Goal: Task Accomplishment & Management: Manage account settings

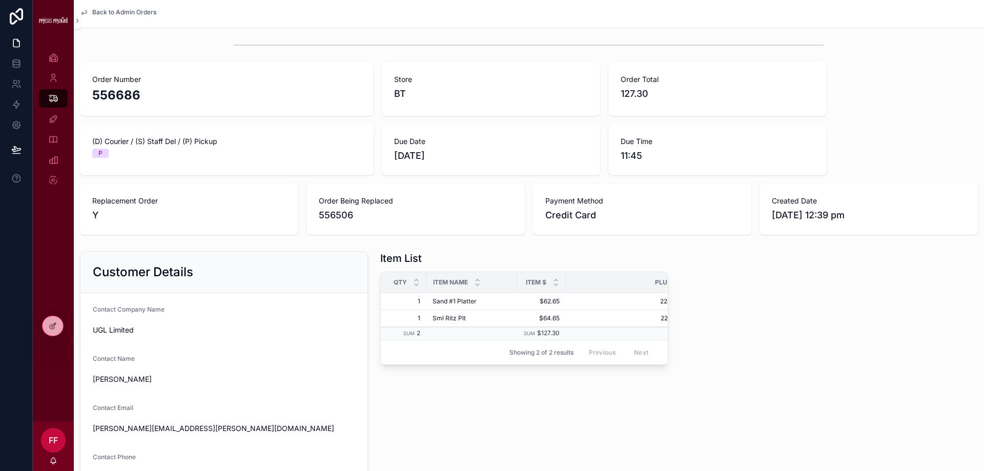
click at [96, 10] on span "Back to Admin Orders" at bounding box center [124, 12] width 64 height 8
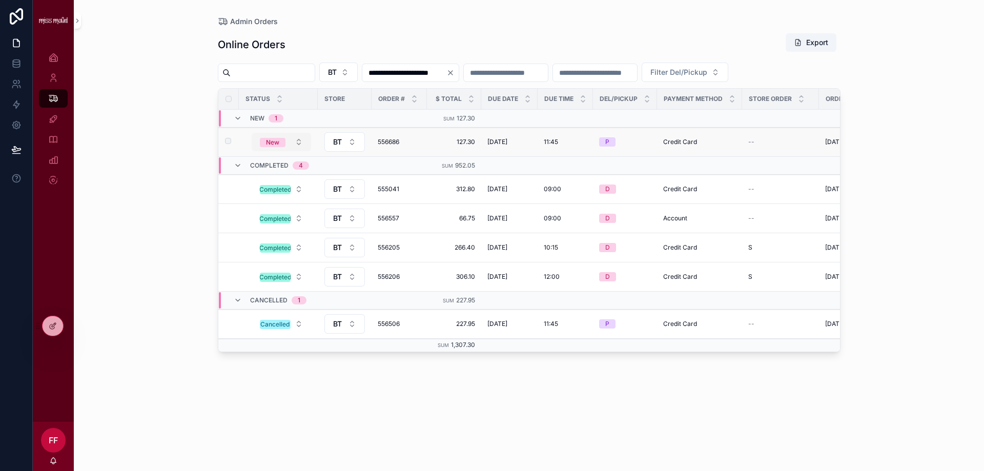
click at [287, 140] on button "New" at bounding box center [281, 142] width 59 height 18
click at [265, 214] on span "Completed" at bounding box center [246, 212] width 44 height 9
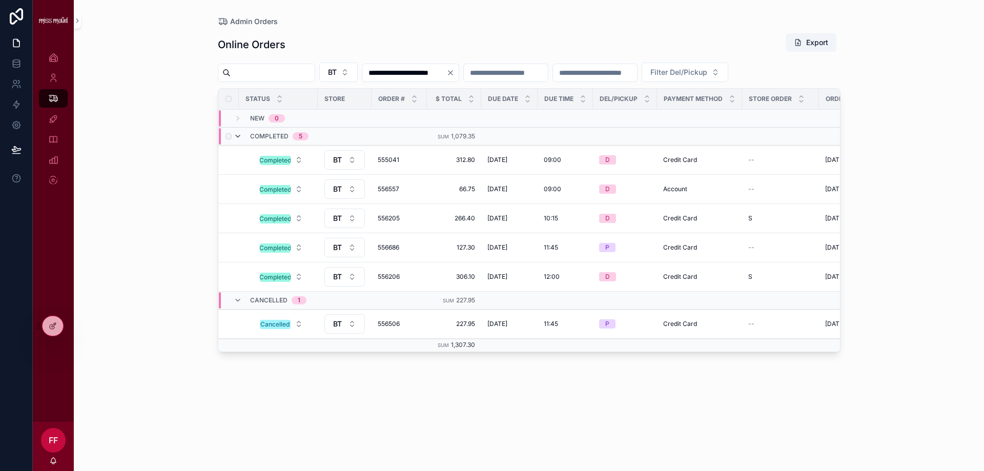
click at [237, 136] on icon "scrollable content" at bounding box center [238, 136] width 8 height 8
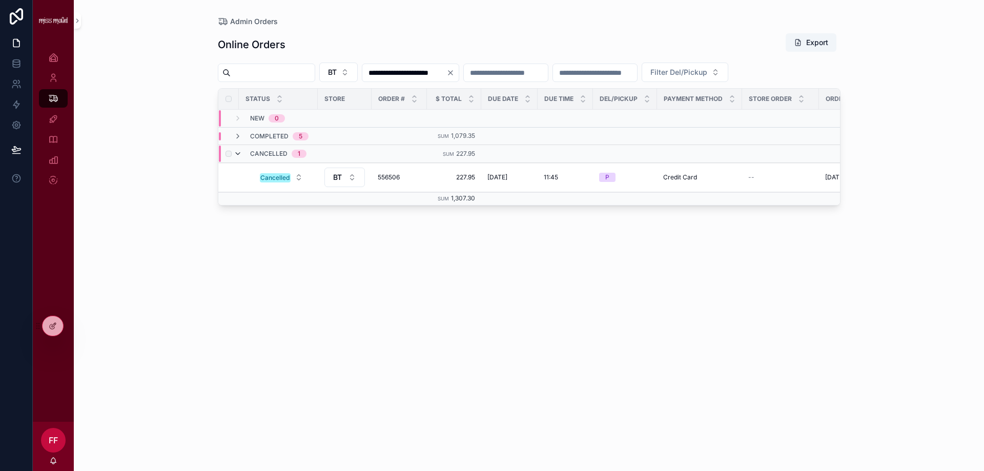
click at [240, 153] on icon "scrollable content" at bounding box center [238, 154] width 8 height 8
